Goal: Transaction & Acquisition: Purchase product/service

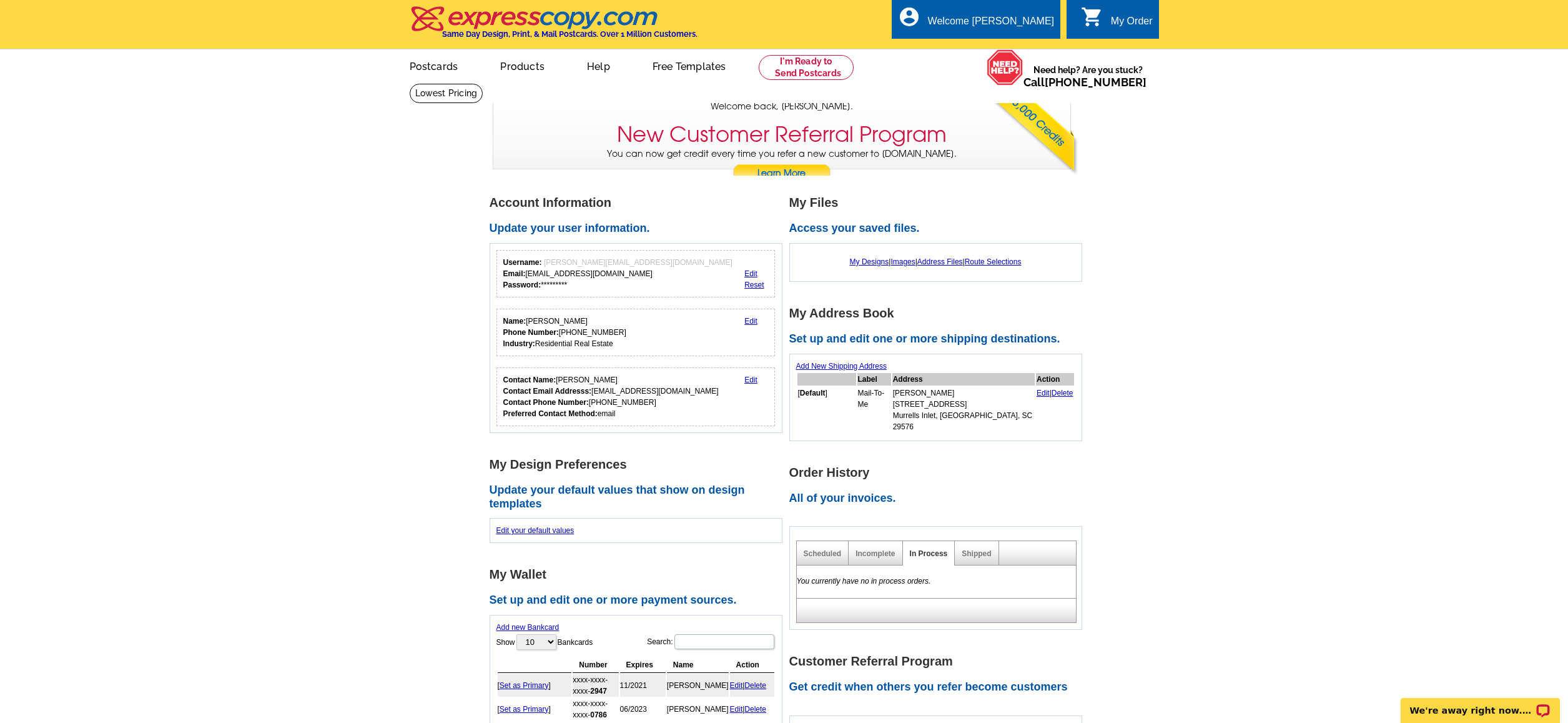
click at [752, 276] on link "Edit" at bounding box center [750, 273] width 13 height 9
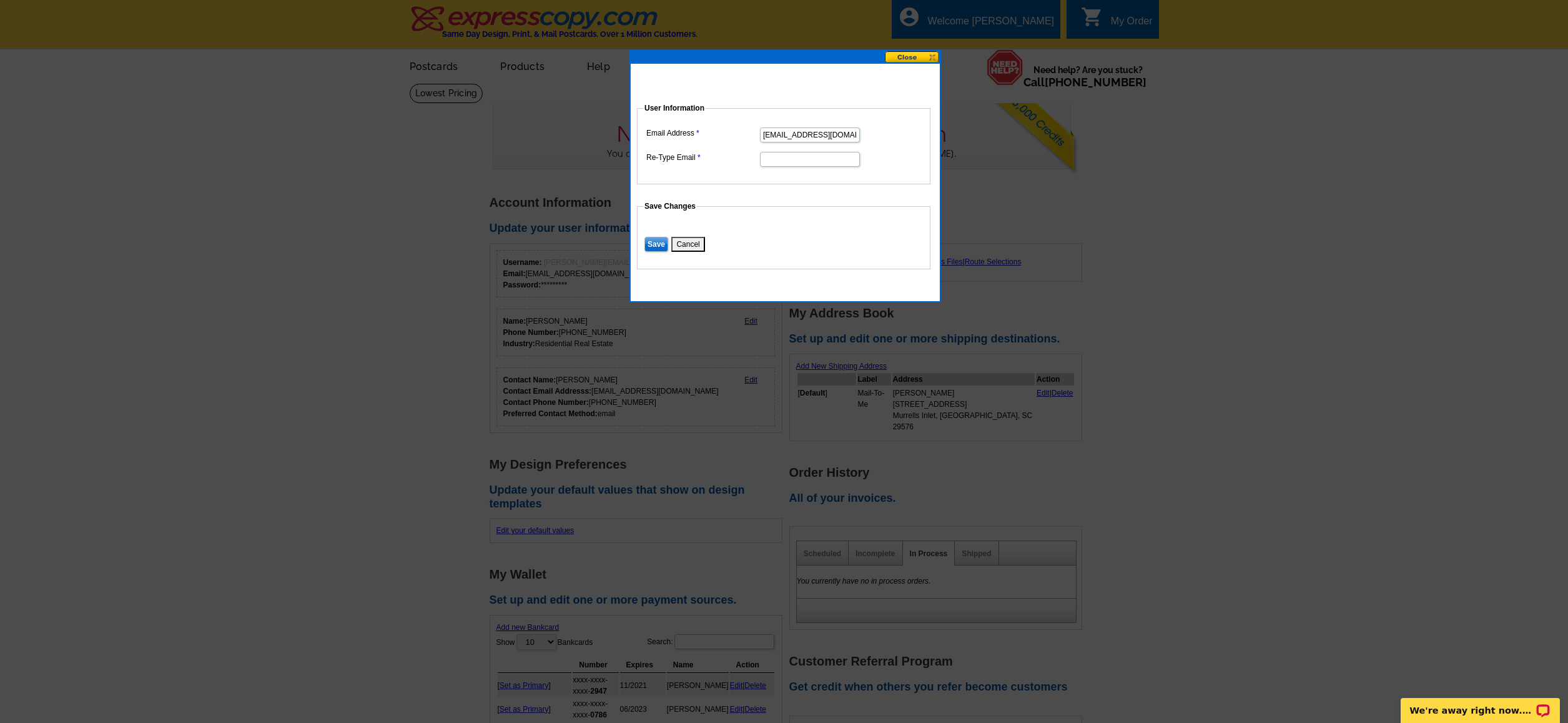
click at [687, 242] on button "Cancel" at bounding box center [687, 244] width 33 height 15
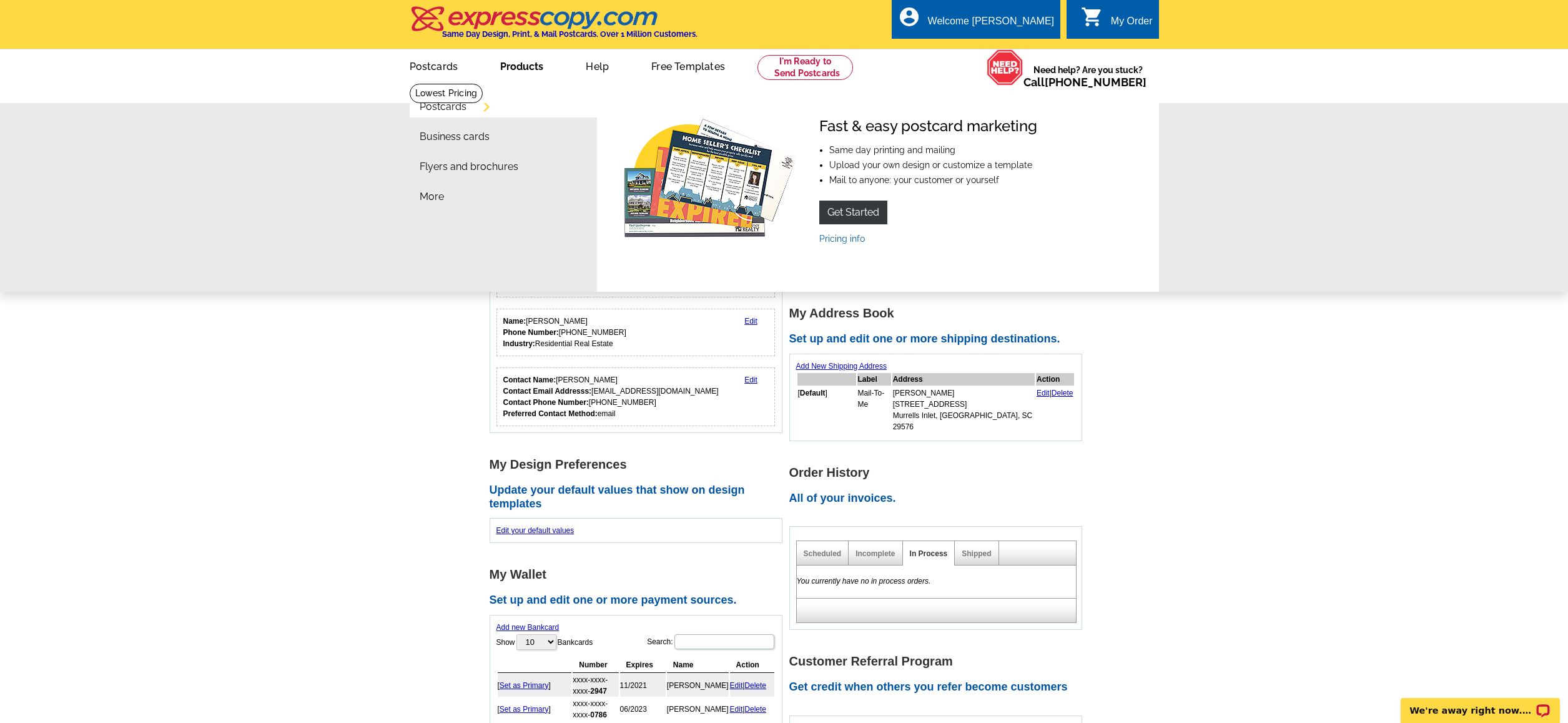
click at [440, 108] on link "Postcards" at bounding box center [443, 106] width 47 height 10
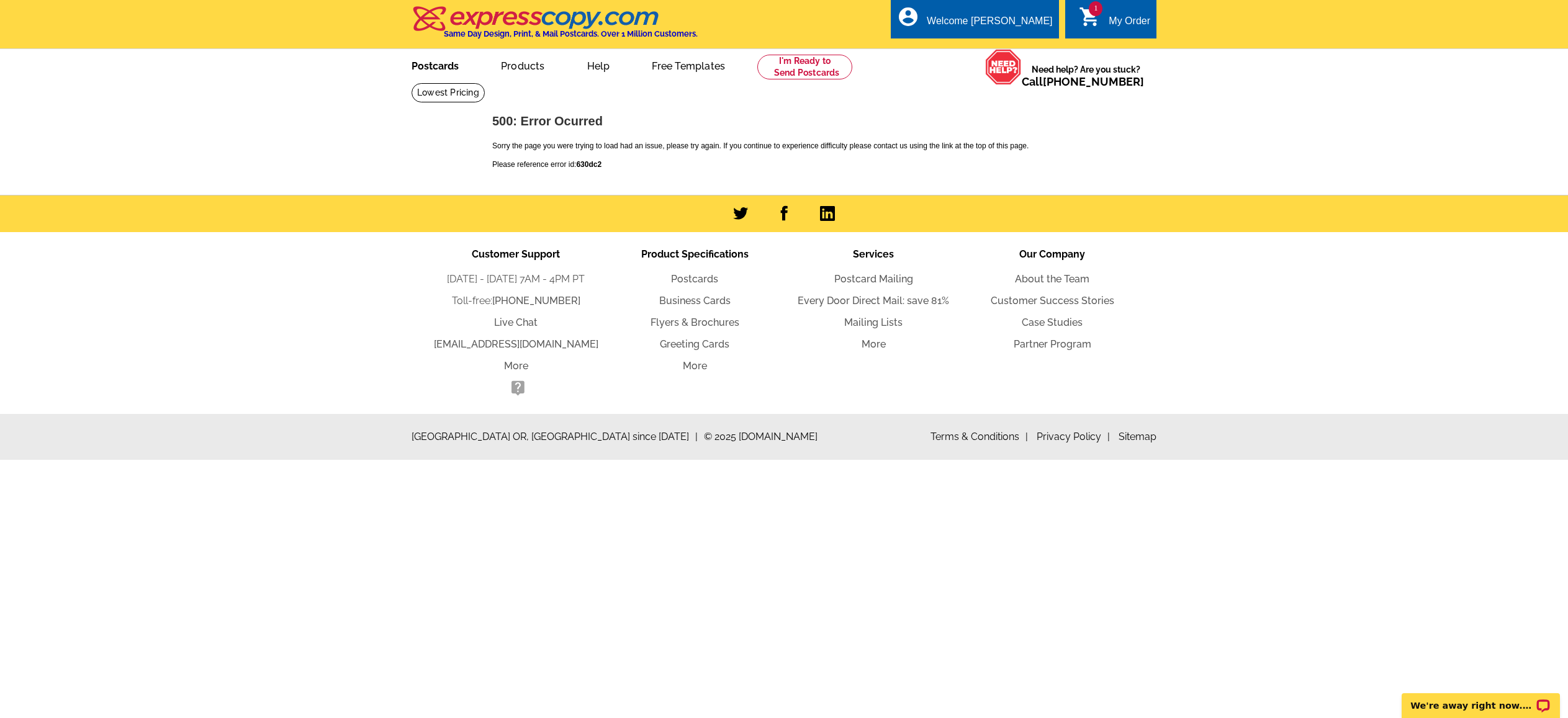
click at [430, 62] on link "Postcards" at bounding box center [436, 64] width 87 height 29
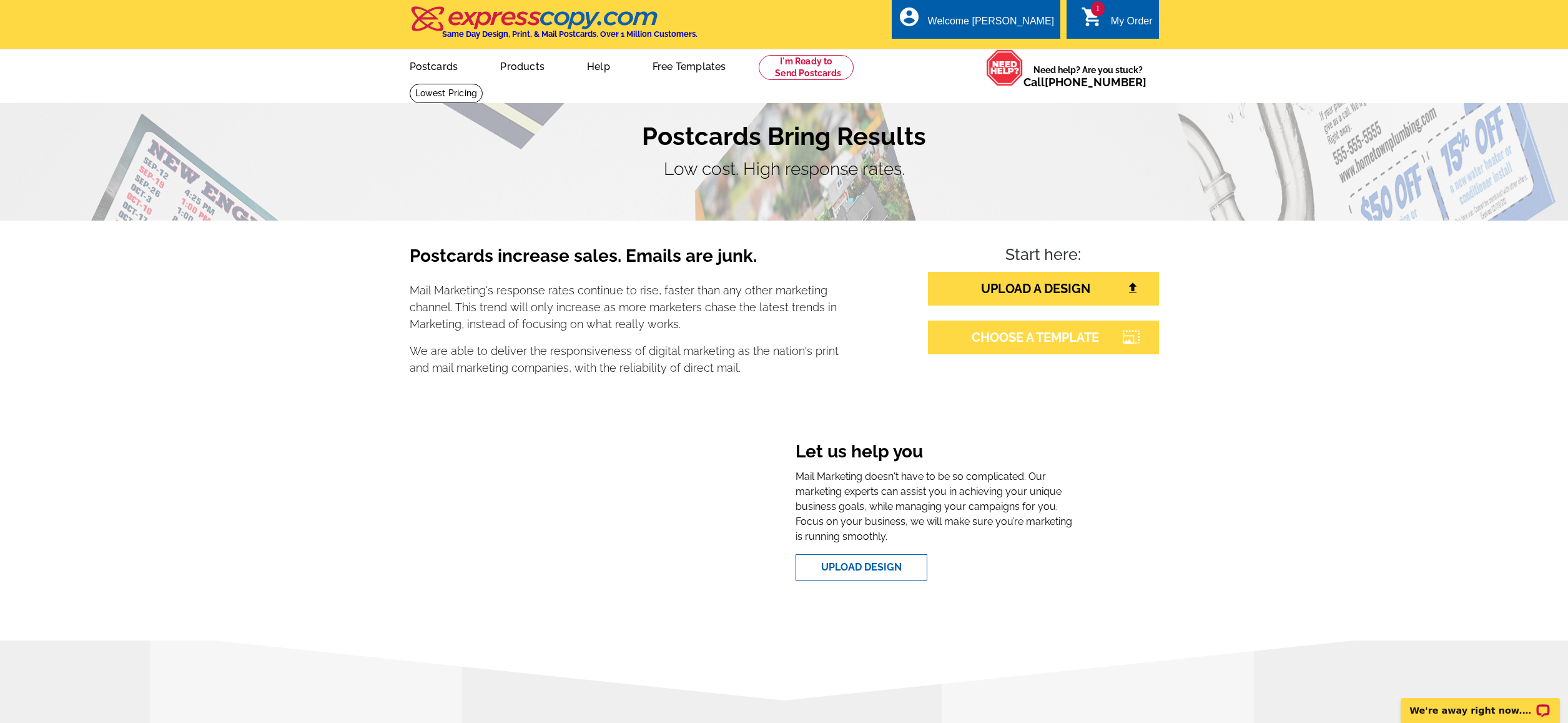
click at [1051, 334] on link "CHOOSE A TEMPLATE" at bounding box center [1043, 337] width 231 height 34
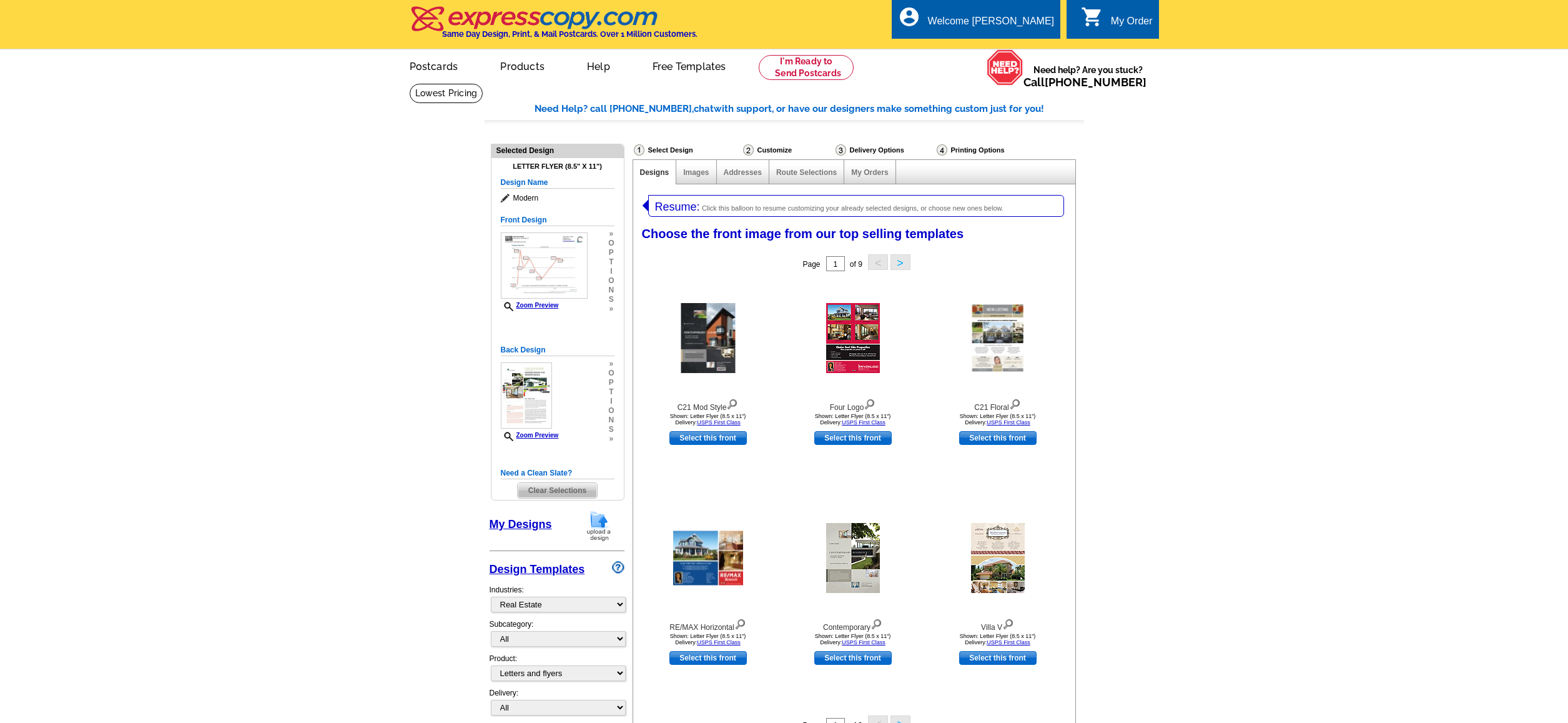
select select "785"
select select "2"
select select "6"
click at [705, 337] on img at bounding box center [708, 338] width 54 height 70
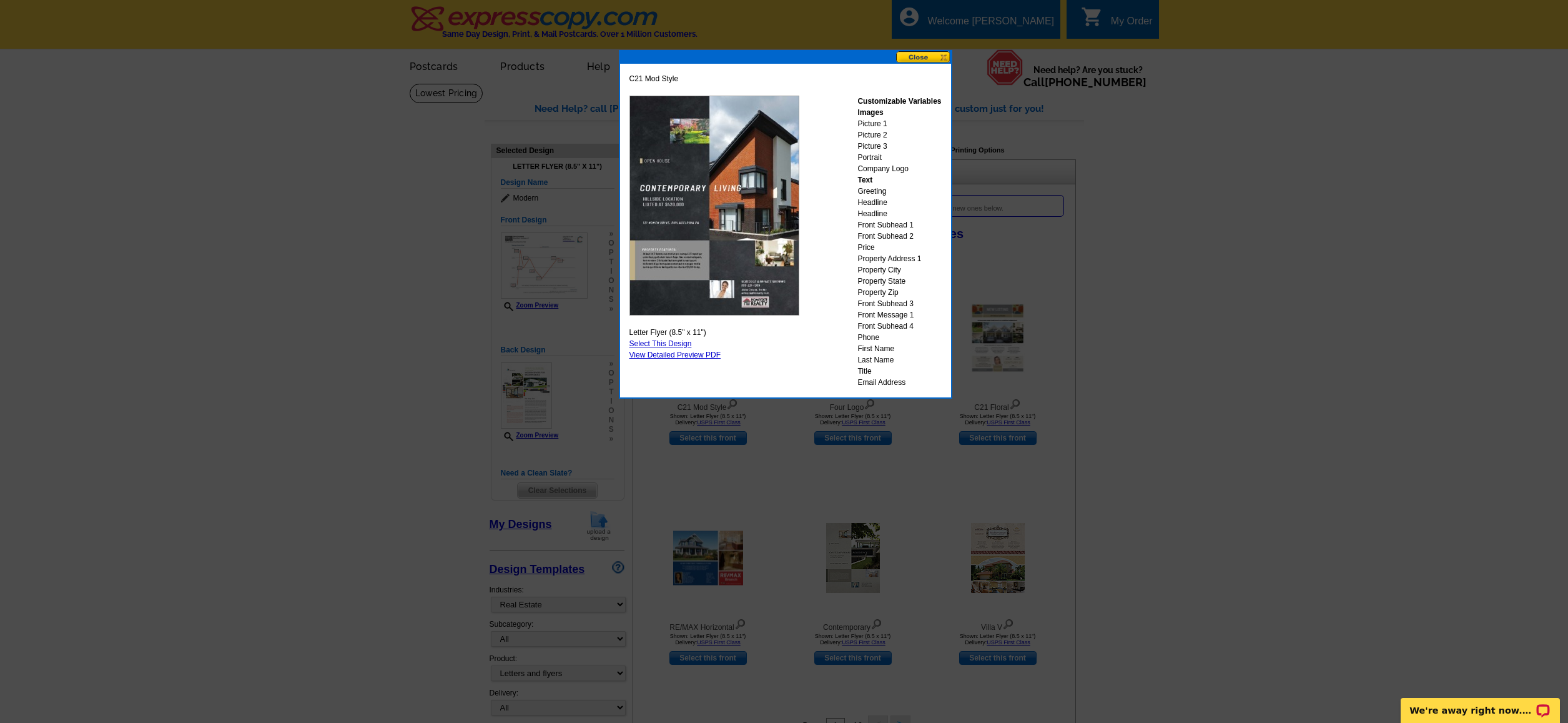
click at [920, 58] on button at bounding box center [923, 57] width 55 height 12
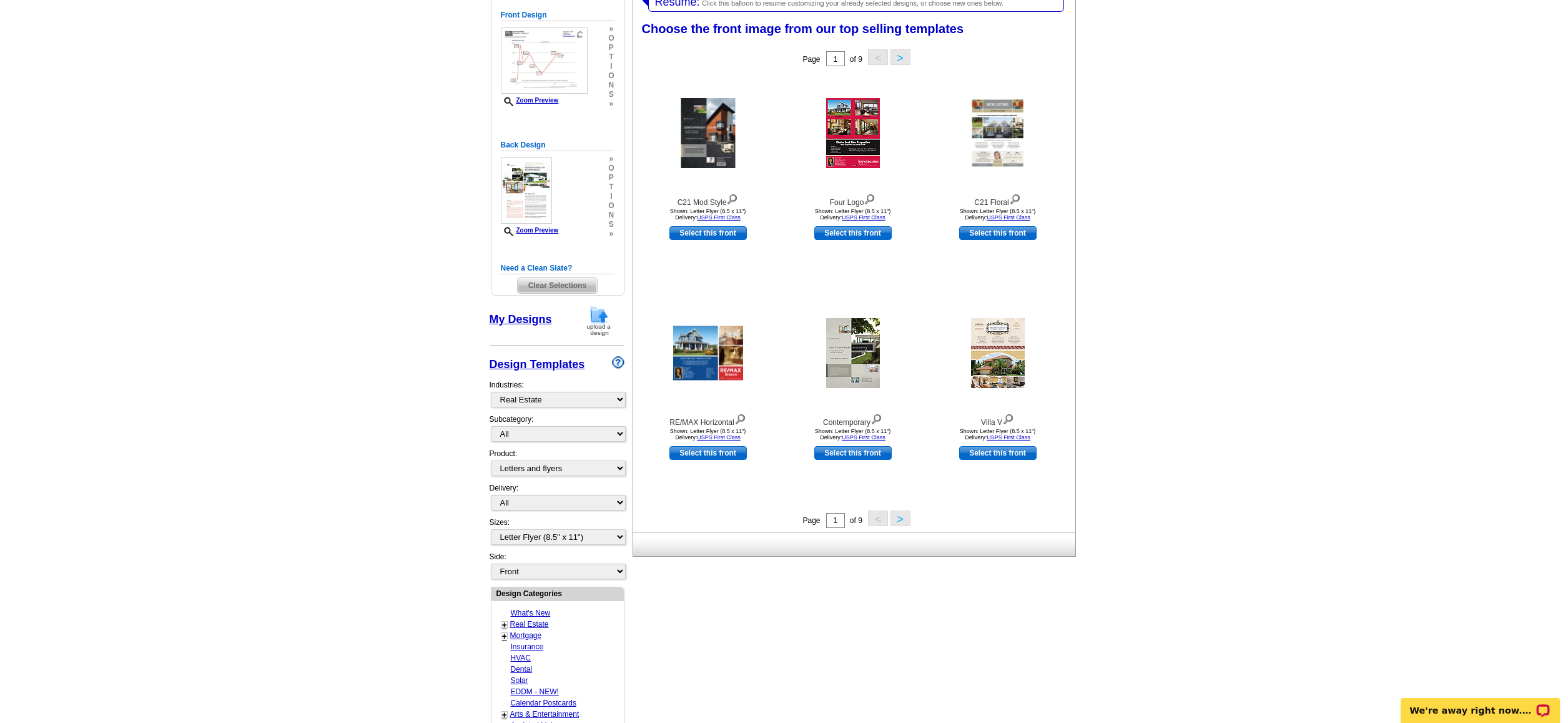
scroll to position [217, 0]
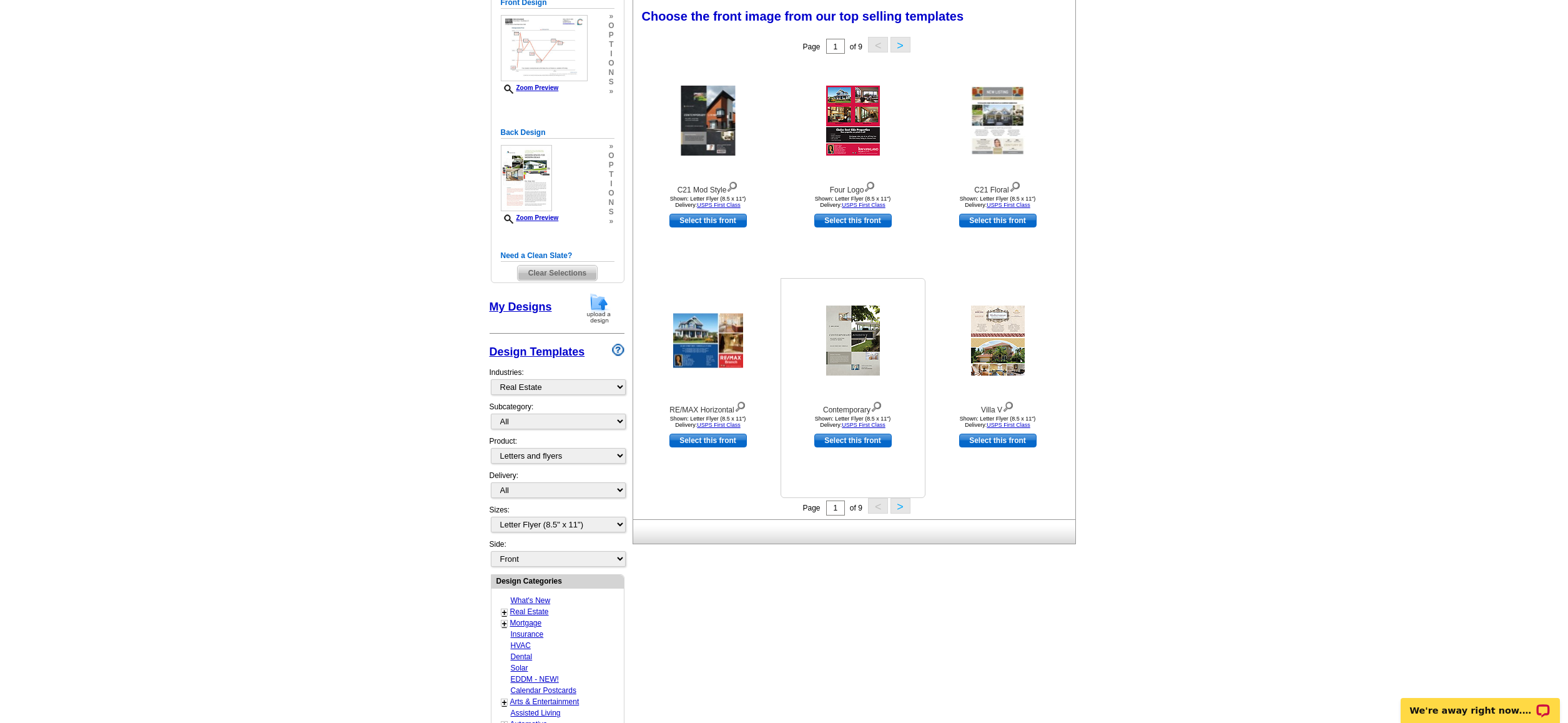
click at [841, 317] on img at bounding box center [853, 340] width 53 height 70
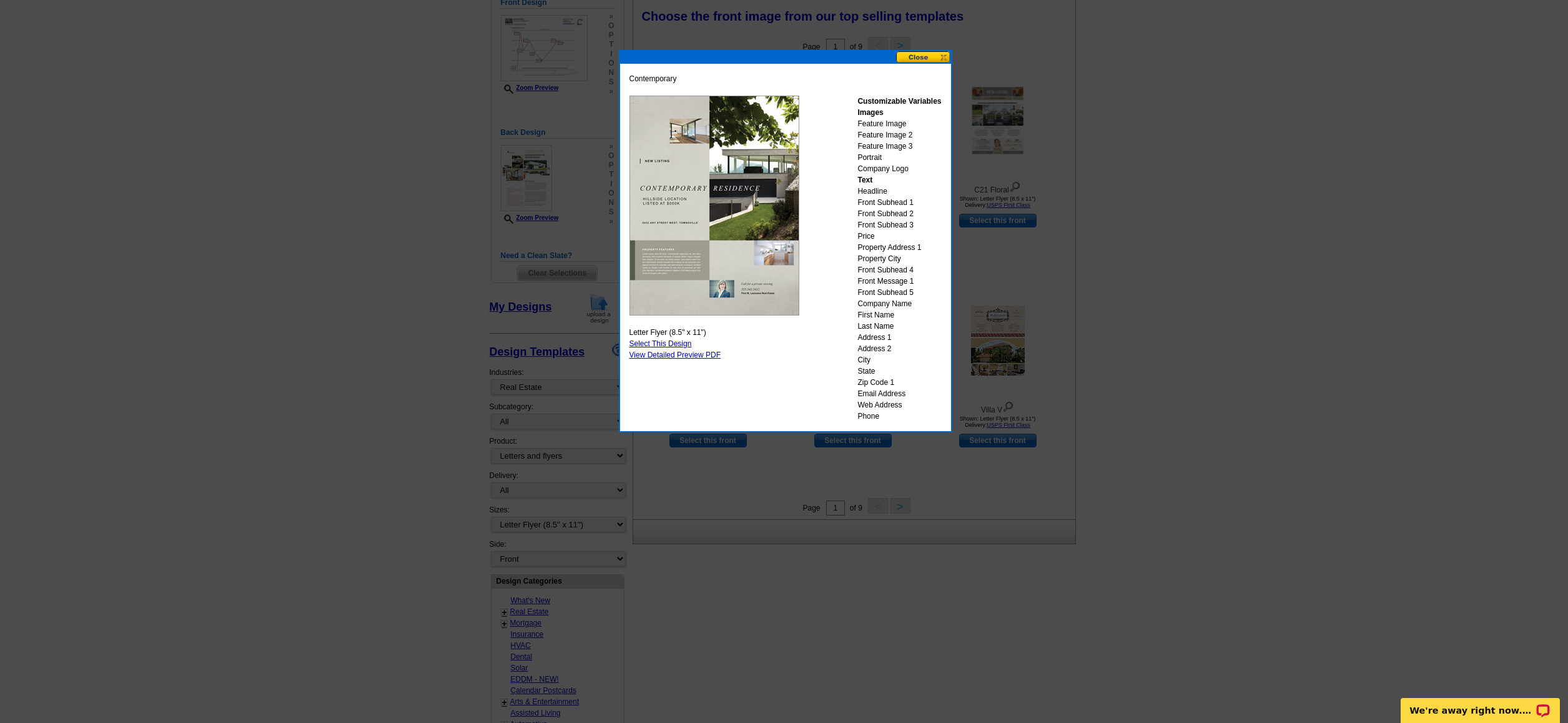
click at [923, 58] on button at bounding box center [923, 57] width 55 height 12
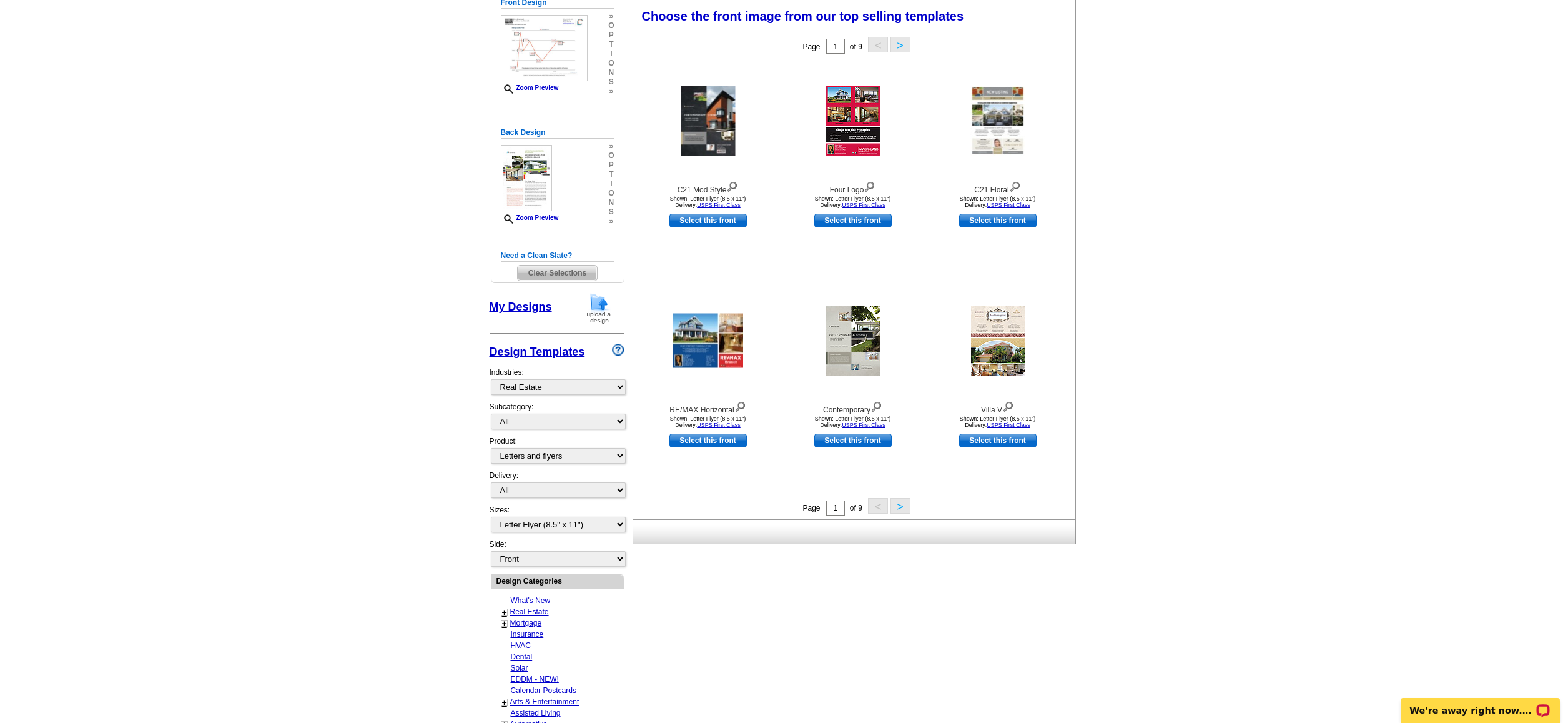
click at [896, 505] on button ">" at bounding box center [900, 506] width 20 height 16
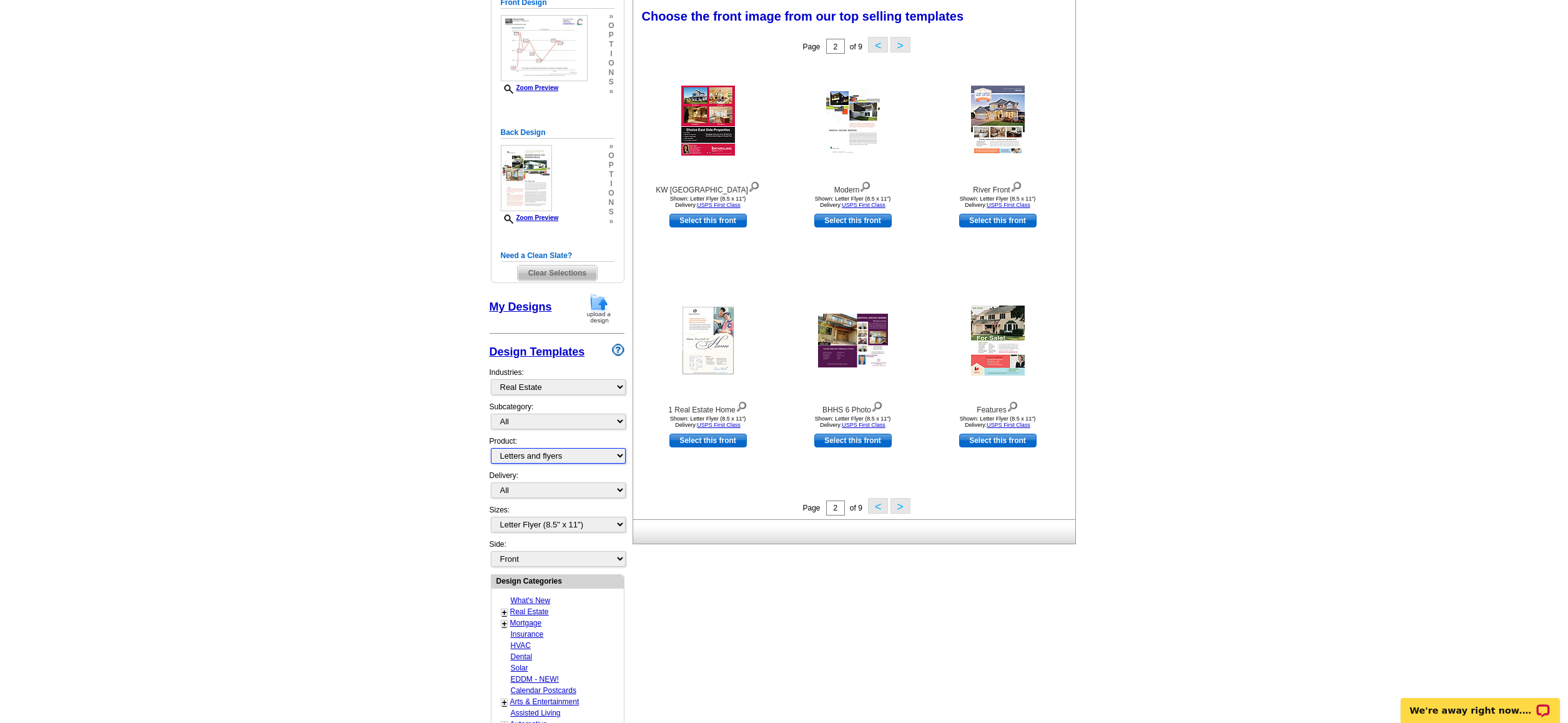
select select "1"
click option "Postcards" at bounding box center [0, 0] width 0 height 0
select select
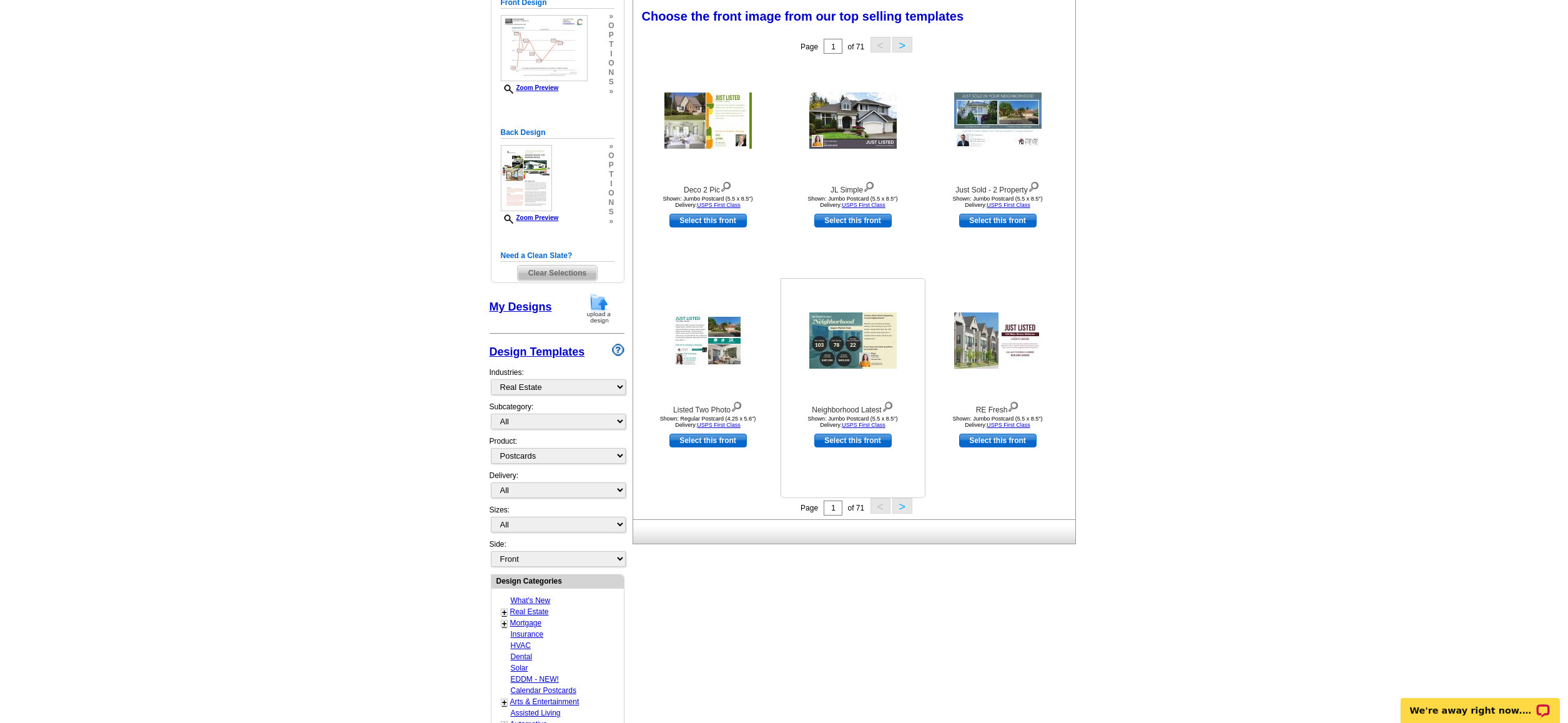
click at [853, 355] on img at bounding box center [853, 340] width 88 height 56
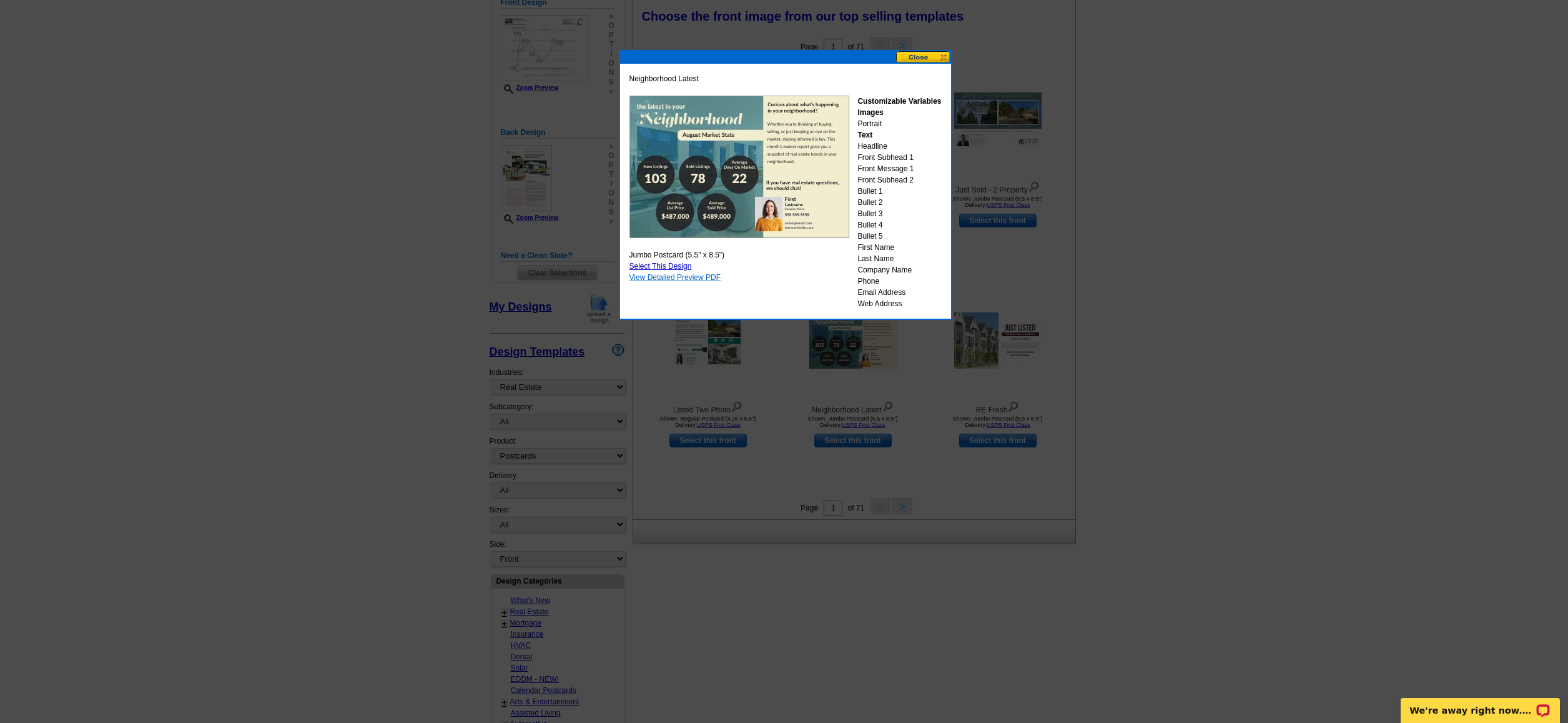
click at [704, 280] on link "View Detailed Preview PDF" at bounding box center [675, 277] width 92 height 9
drag, startPoint x: 1200, startPoint y: 11, endPoint x: 1238, endPoint y: 4, distance: 38.6
click at [1238, 4] on div at bounding box center [784, 252] width 1568 height 940
click at [916, 57] on button at bounding box center [923, 57] width 55 height 12
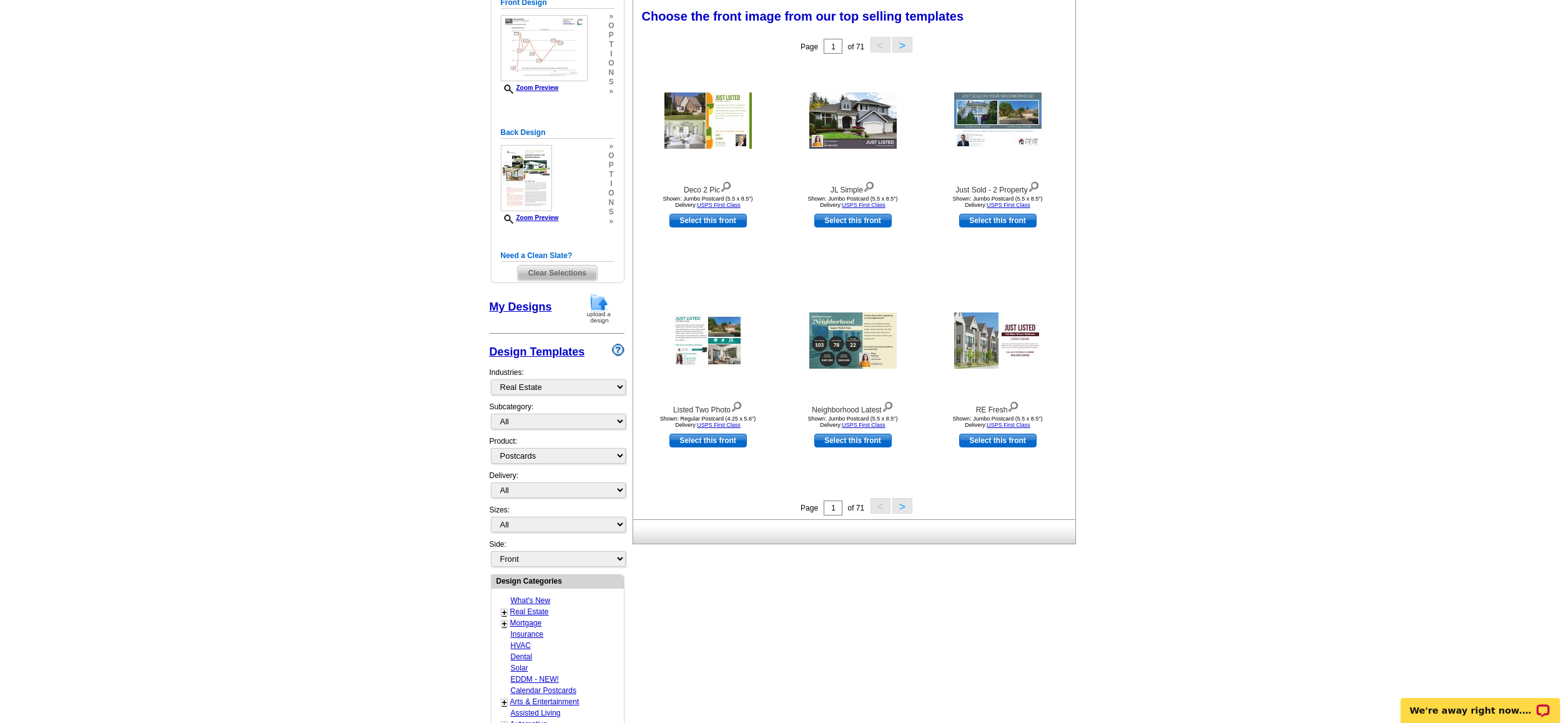
click at [905, 506] on button ">" at bounding box center [902, 506] width 20 height 16
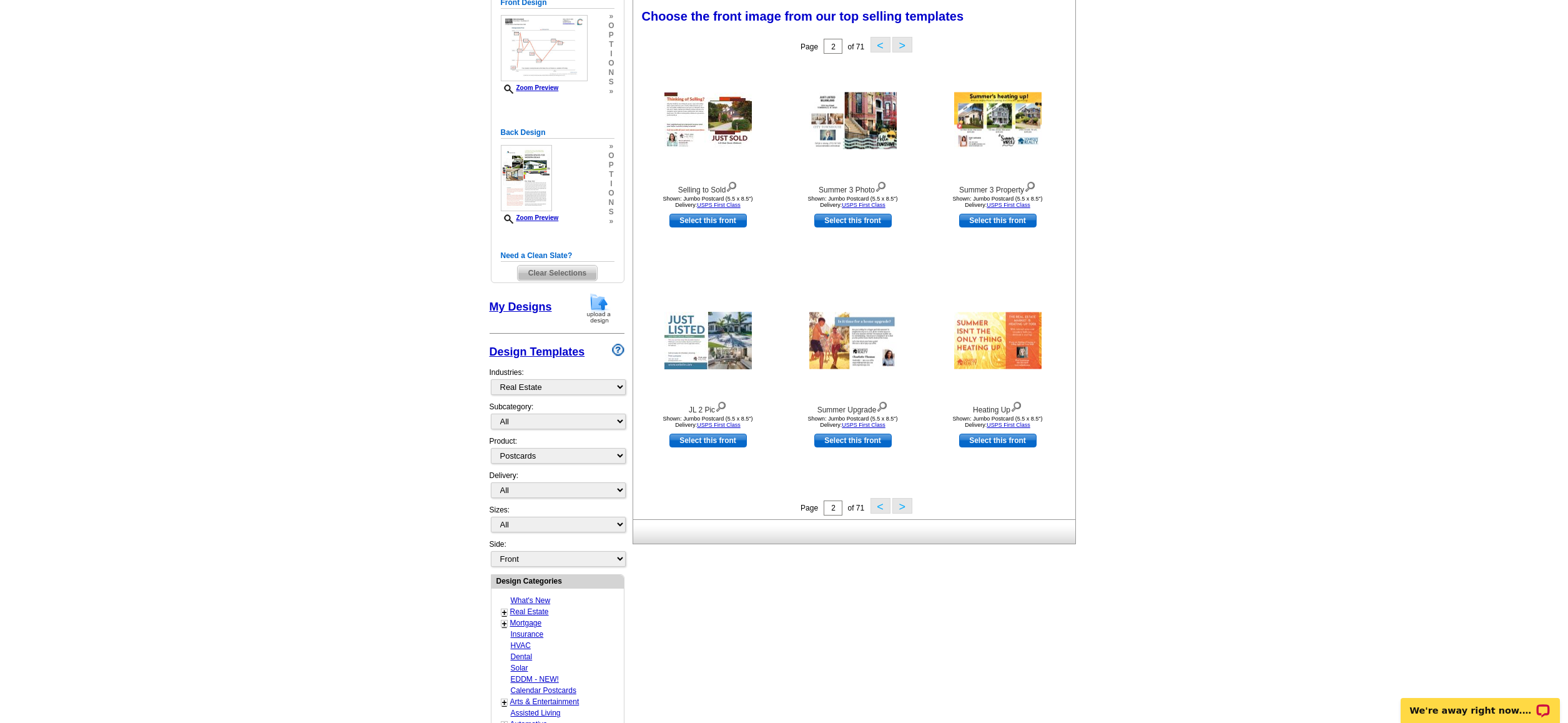
click at [905, 506] on button ">" at bounding box center [902, 506] width 20 height 16
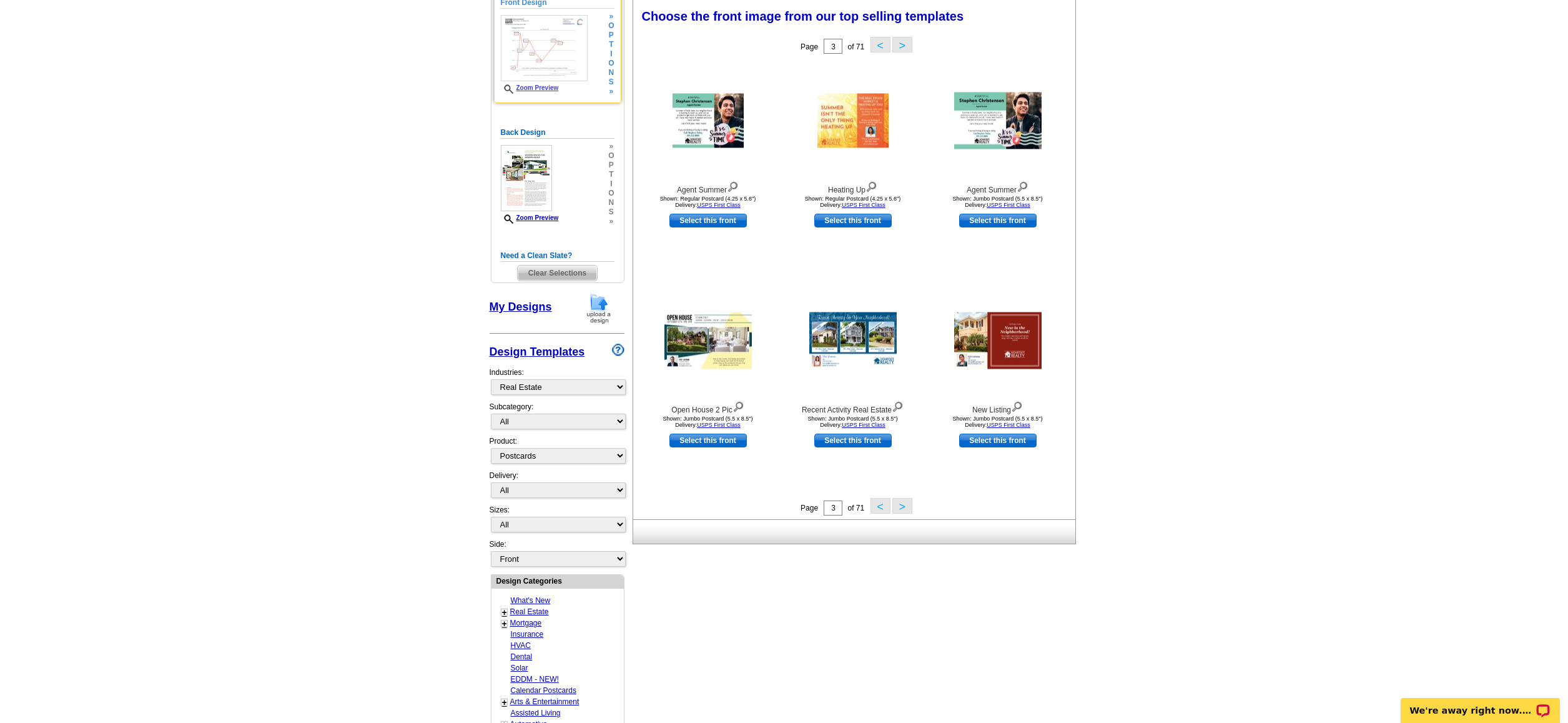
click at [550, 89] on link "Zoom Preview" at bounding box center [529, 88] width 58 height 7
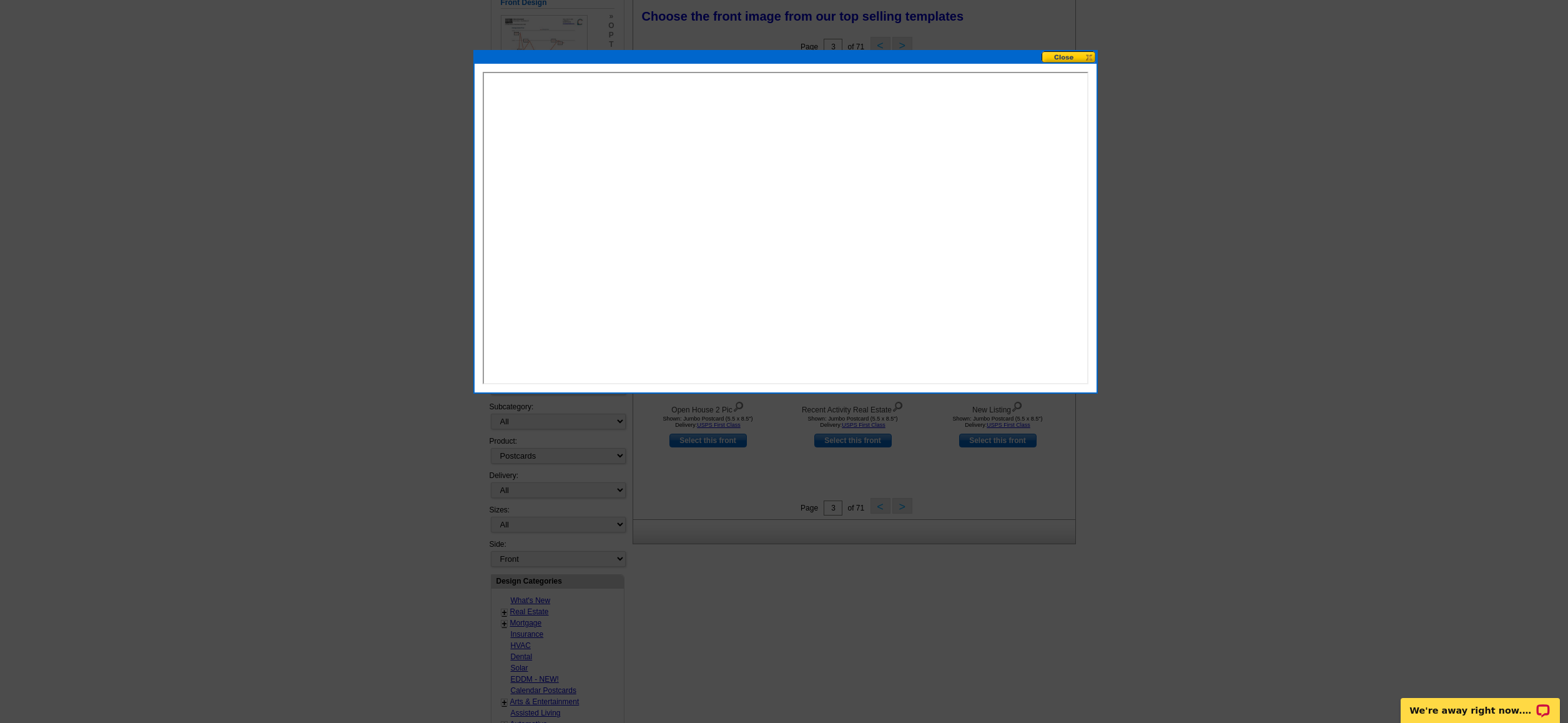
click at [1090, 56] on button at bounding box center [1069, 57] width 55 height 12
